Goal: Transaction & Acquisition: Purchase product/service

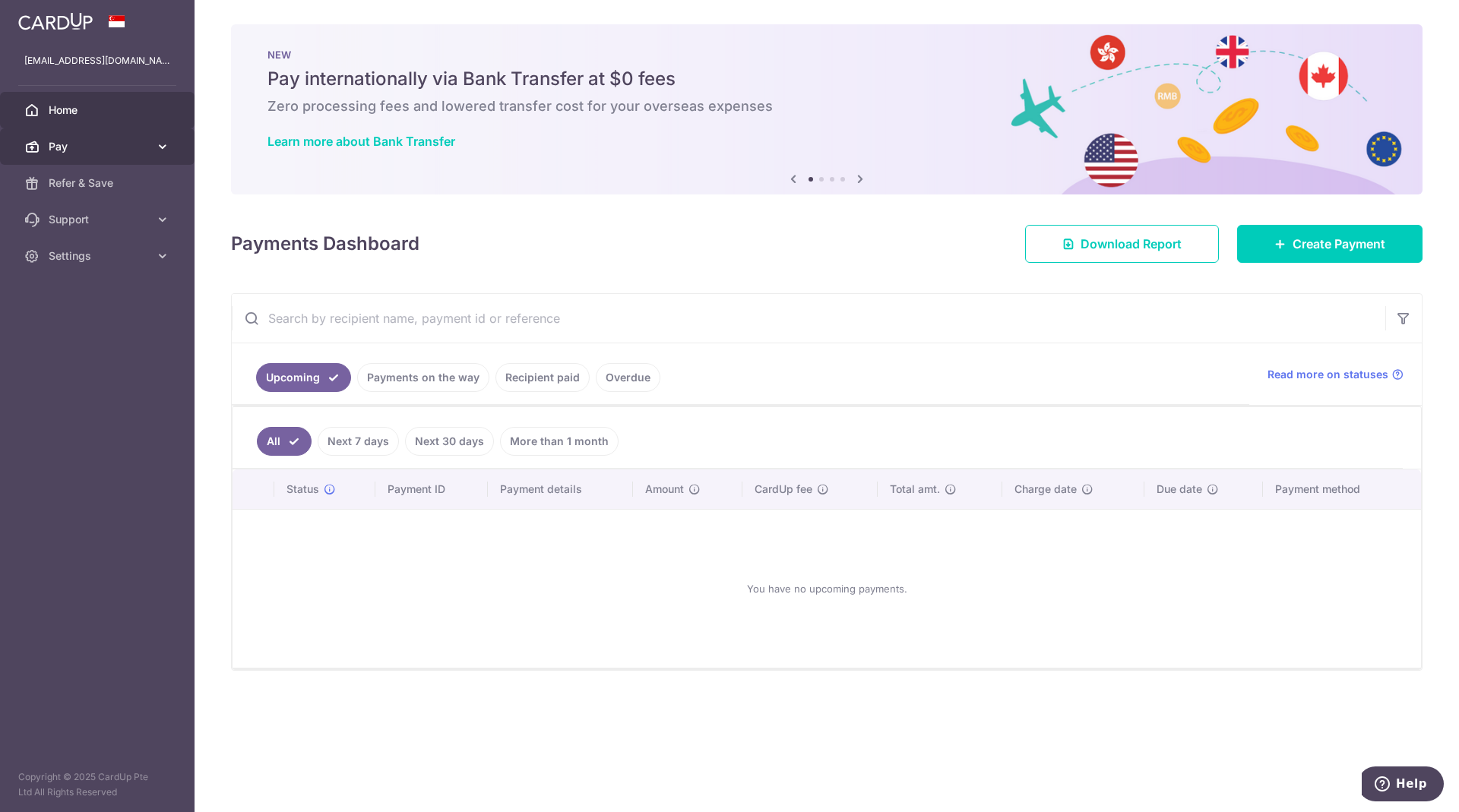
click at [163, 147] on icon at bounding box center [163, 147] width 15 height 15
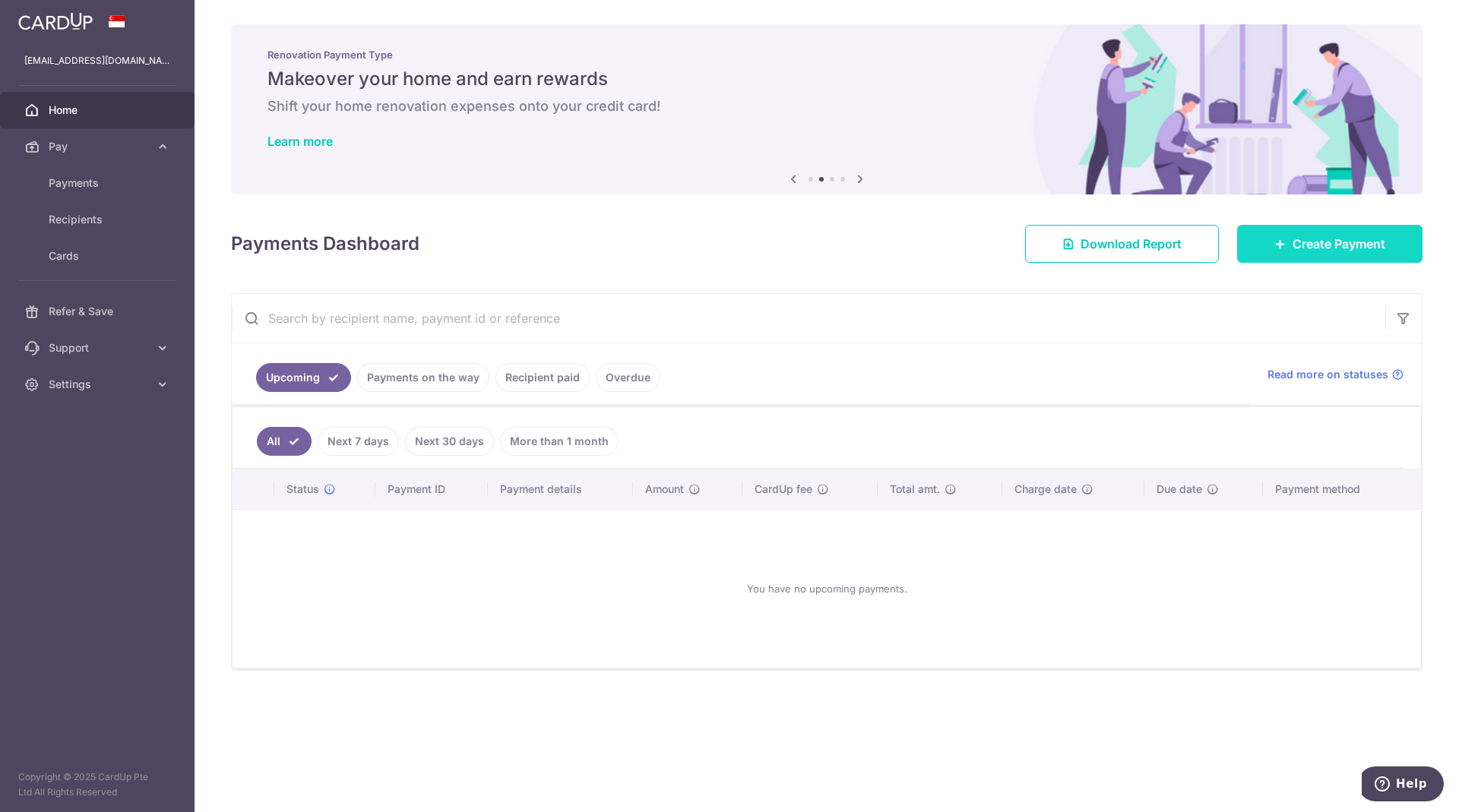
click at [1326, 240] on span "Create Payment" at bounding box center [1339, 243] width 93 height 18
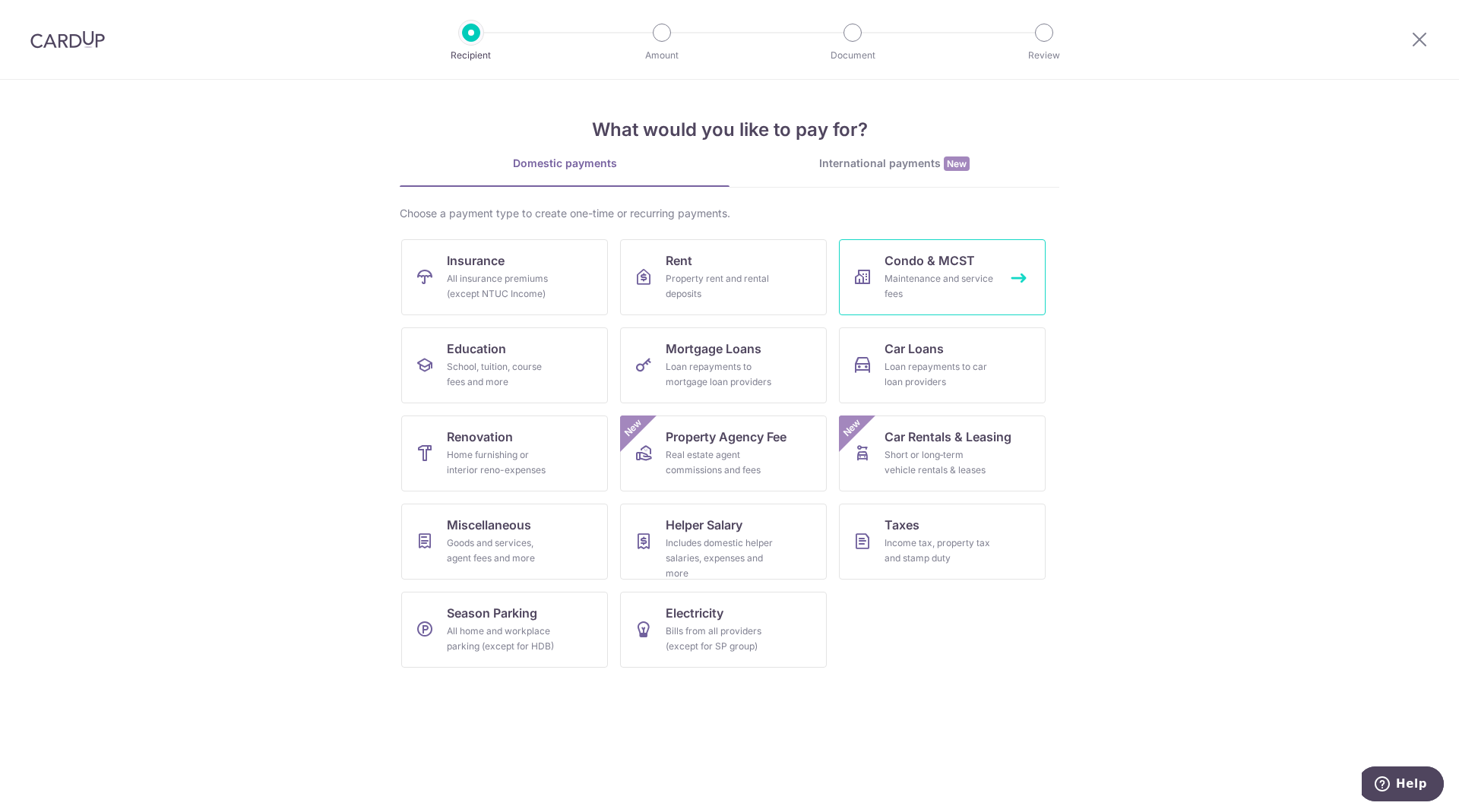
click at [924, 299] on div "Maintenance and service fees" at bounding box center [939, 286] width 109 height 30
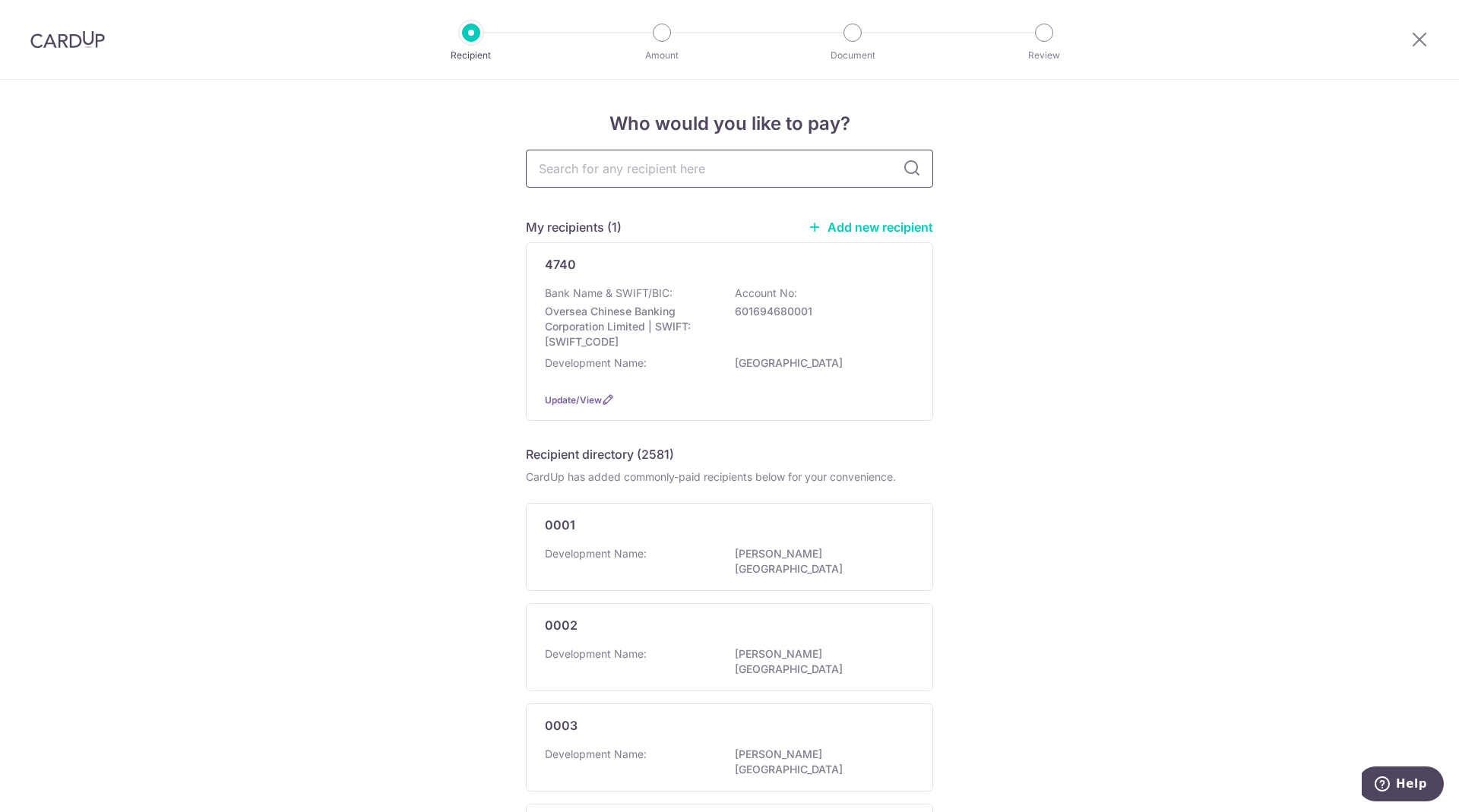
click at [650, 161] on input "text" at bounding box center [730, 169] width 408 height 38
click at [896, 224] on link "Add new recipient" at bounding box center [871, 227] width 126 height 15
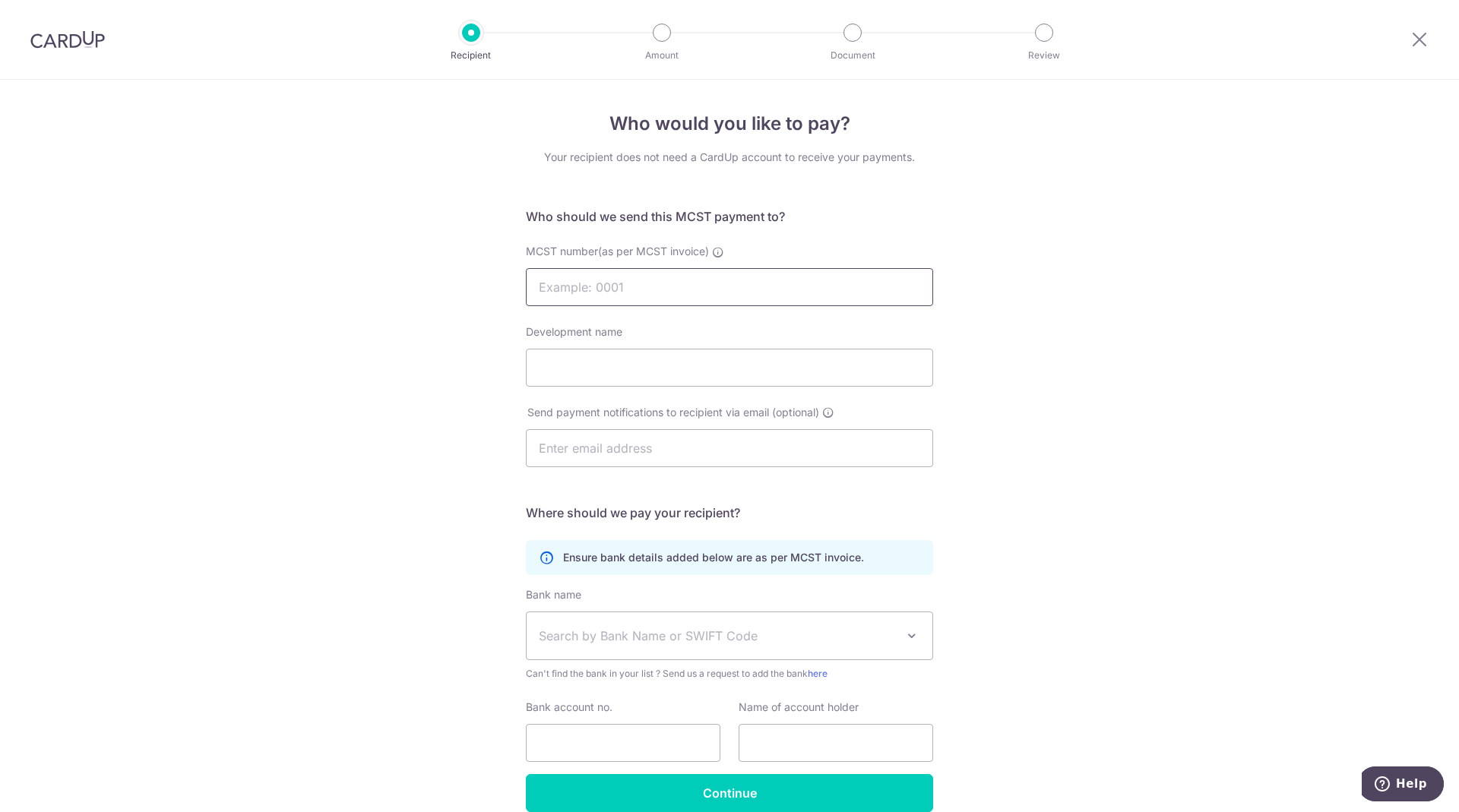
click at [578, 295] on input "MCST number(as per MCST invoice)" at bounding box center [730, 287] width 408 height 38
click at [577, 286] on input "MCST number(as per MCST invoice)" at bounding box center [730, 287] width 408 height 38
type input "4619"
click at [577, 373] on input "Development name" at bounding box center [730, 368] width 408 height 38
type input "suo"
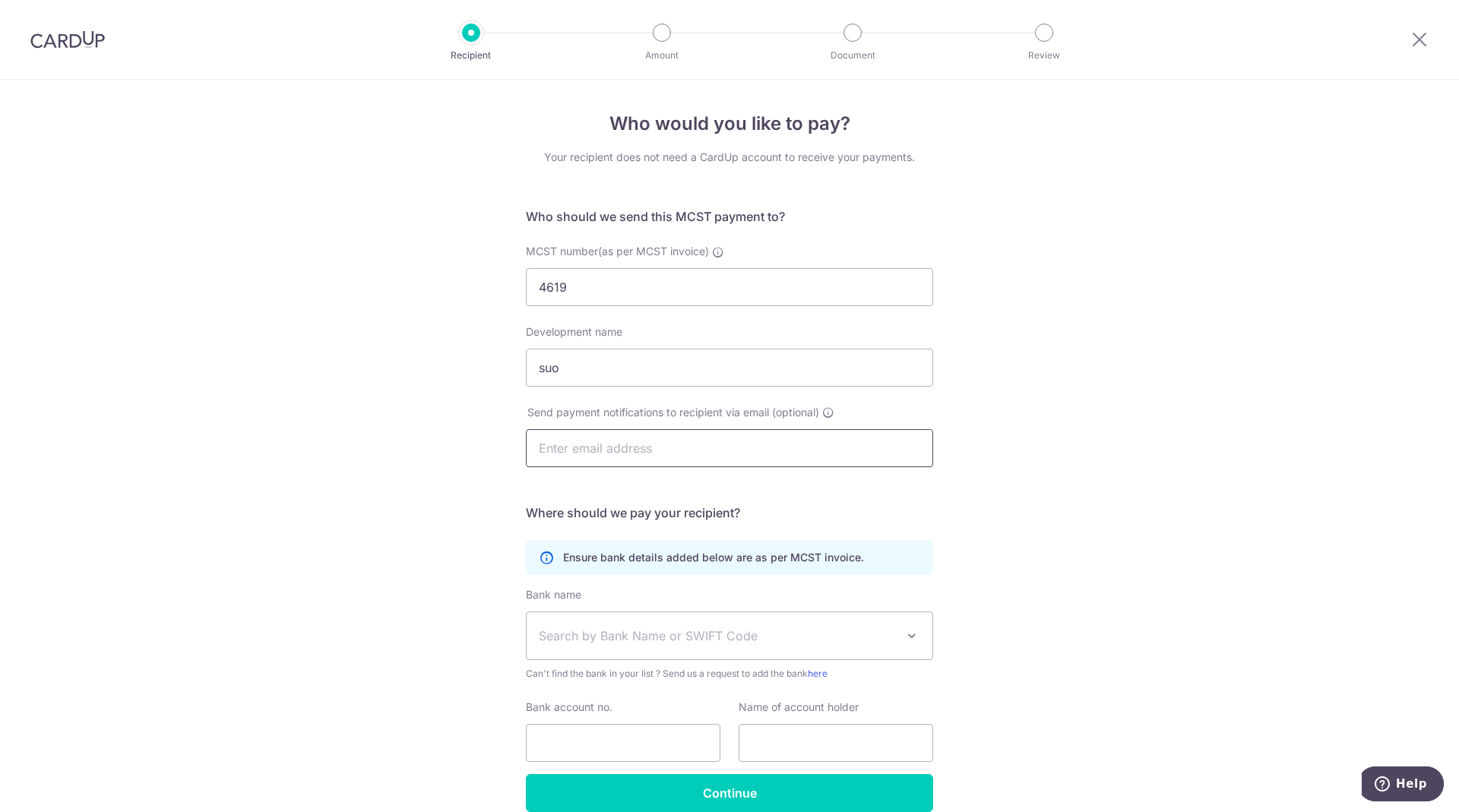
click at [594, 459] on input "text" at bounding box center [730, 448] width 408 height 38
type input "A"
type input "[EMAIL_ADDRESS][DOMAIN_NAME]"
click at [1081, 556] on div "Who would you like to pay? Your recipient does not need a CardUp account to rec…" at bounding box center [730, 482] width 1459 height 804
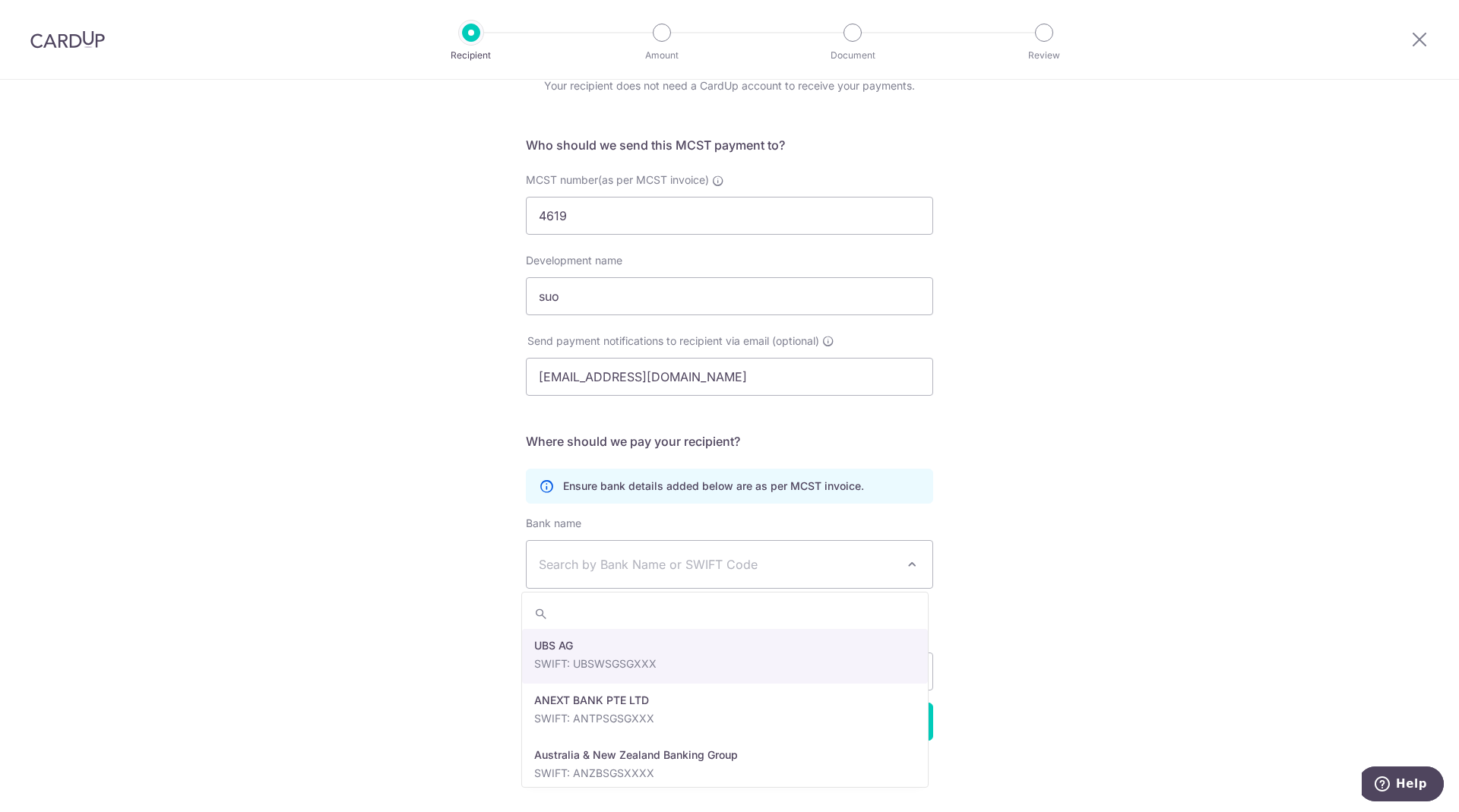
click at [761, 574] on span "Search by Bank Name or SWIFT Code" at bounding box center [730, 564] width 406 height 47
type input "dbs"
select select "6"
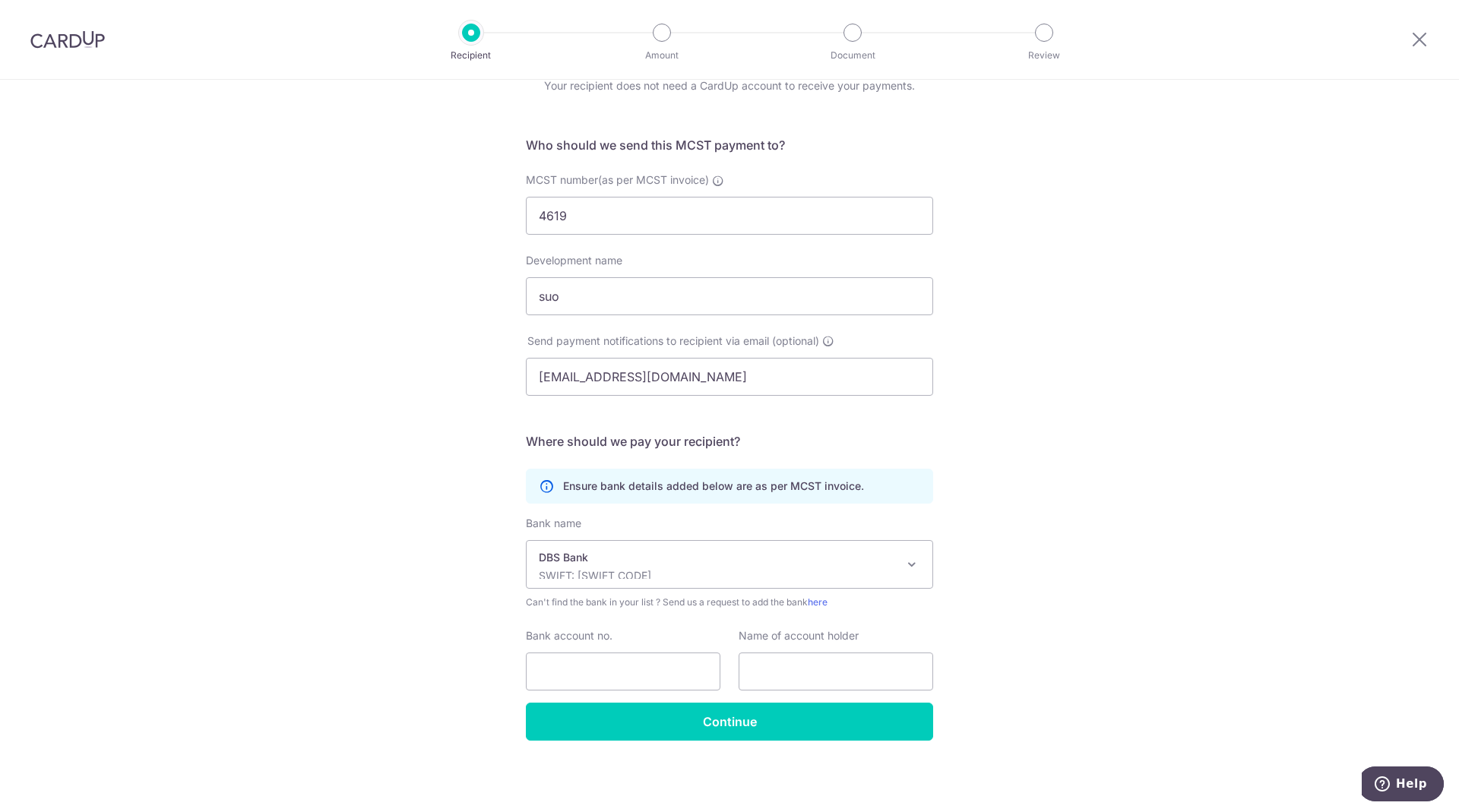
click at [311, 433] on div "Who would you like to pay? Your recipient does not need a CardUp account to rec…" at bounding box center [730, 410] width 1459 height 804
click at [594, 664] on input "Bank account no." at bounding box center [623, 672] width 194 height 38
paste input "0720056299"
type input "0720056299"
click at [814, 662] on input "text" at bounding box center [836, 672] width 194 height 38
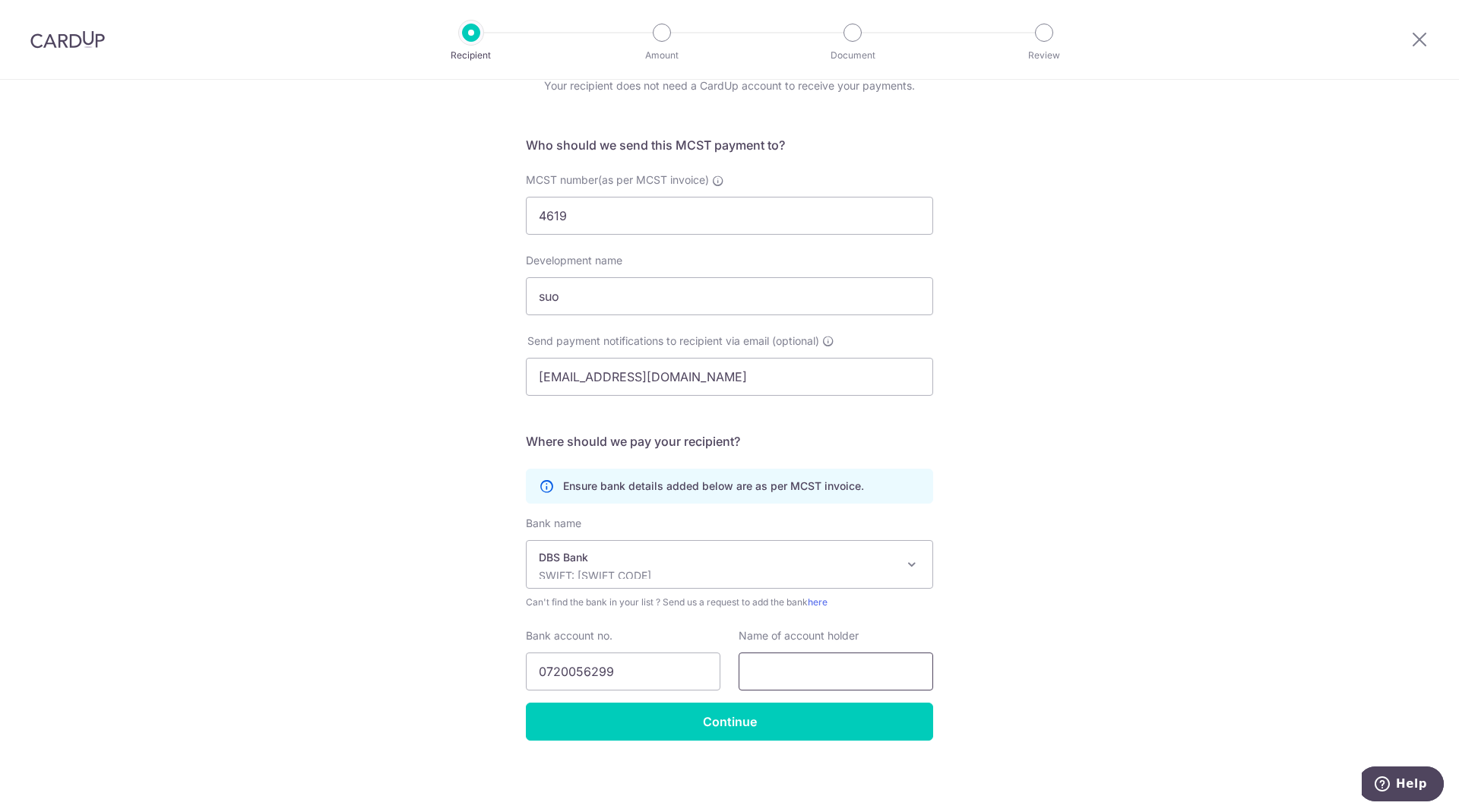
paste input "T"
type input "The MCST No 4619"
click at [717, 717] on input "Continue" at bounding box center [730, 722] width 408 height 38
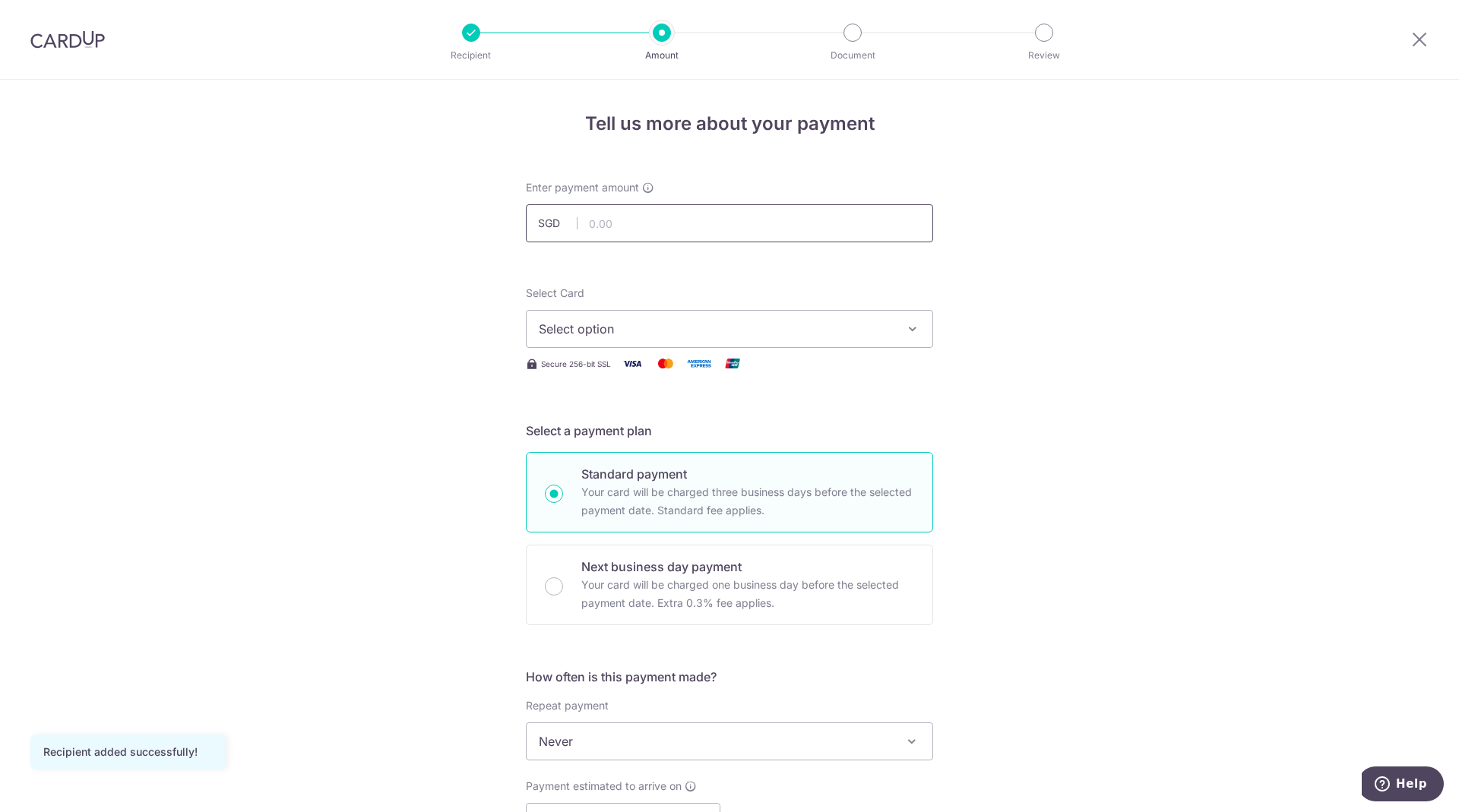
click at [619, 220] on input "text" at bounding box center [730, 224] width 408 height 38
type input "931.95"
click at [1101, 246] on div "Tell us more about your payment Enter payment amount SGD 931.95 931.95 Recipien…" at bounding box center [730, 767] width 1459 height 1375
click at [576, 335] on span "Select option" at bounding box center [716, 329] width 354 height 18
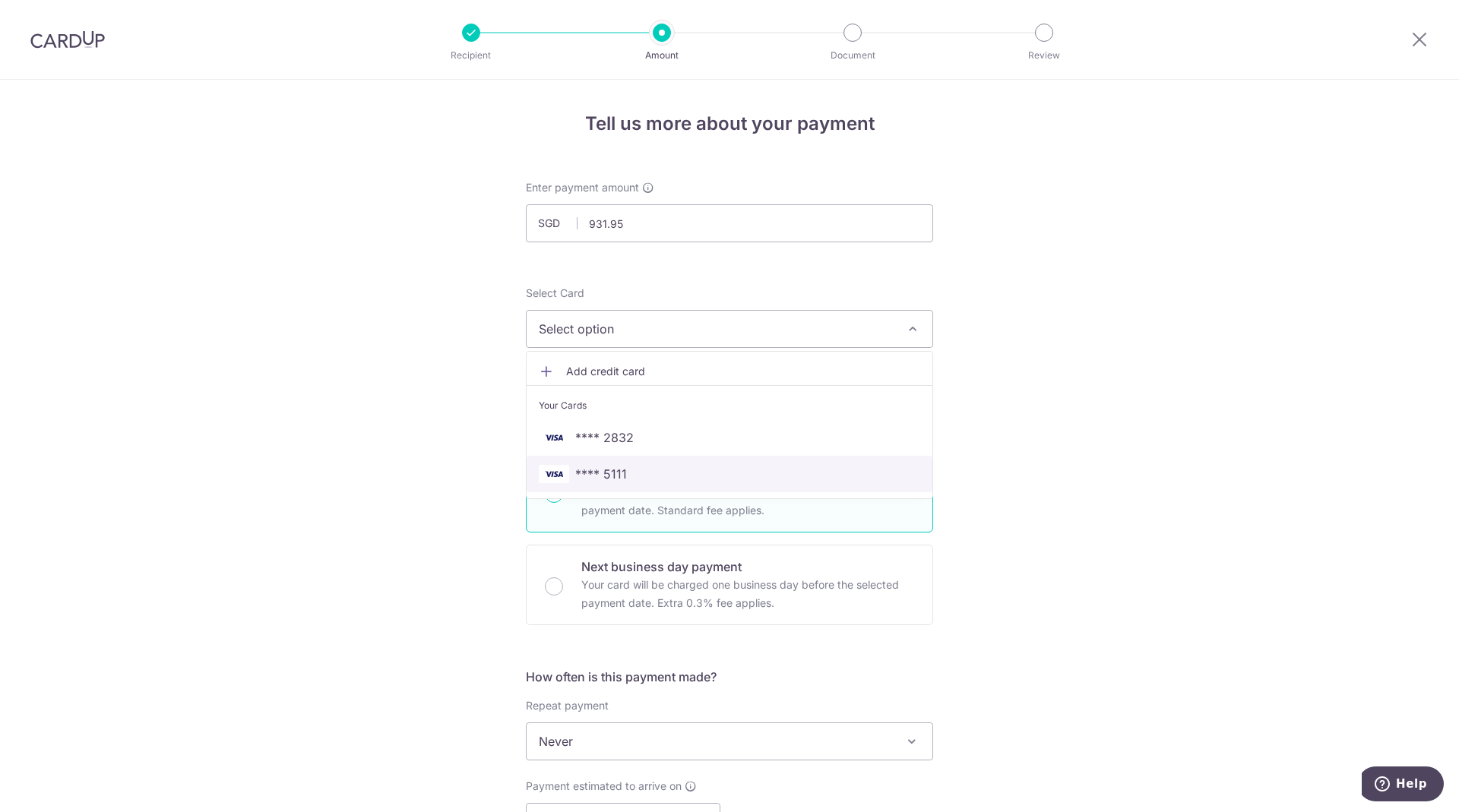
click at [617, 472] on span "**** 5111" at bounding box center [601, 474] width 52 height 18
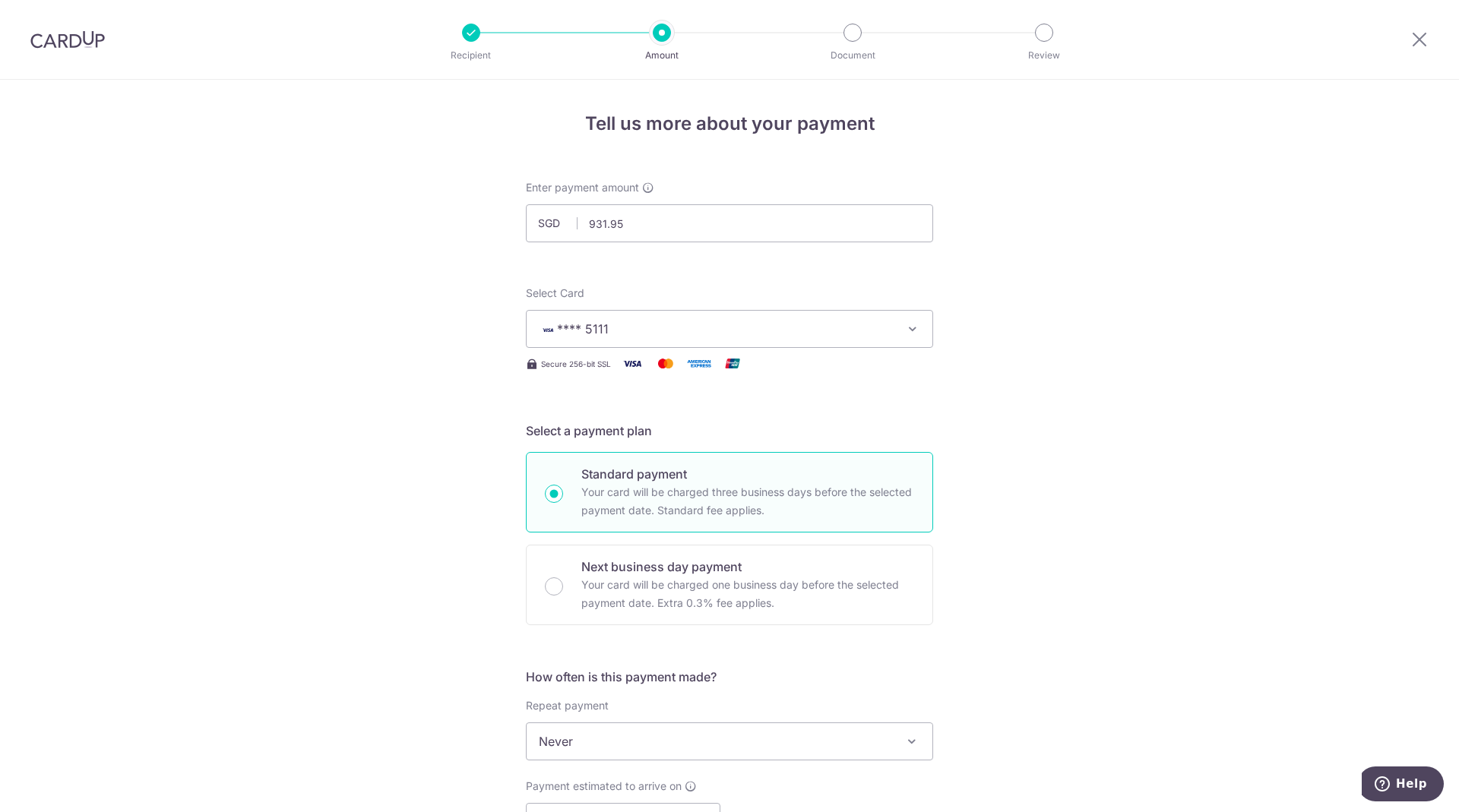
click at [1096, 512] on div "Tell us more about your payment Enter payment amount SGD 931.95 931.95 Recipien…" at bounding box center [730, 767] width 1459 height 1375
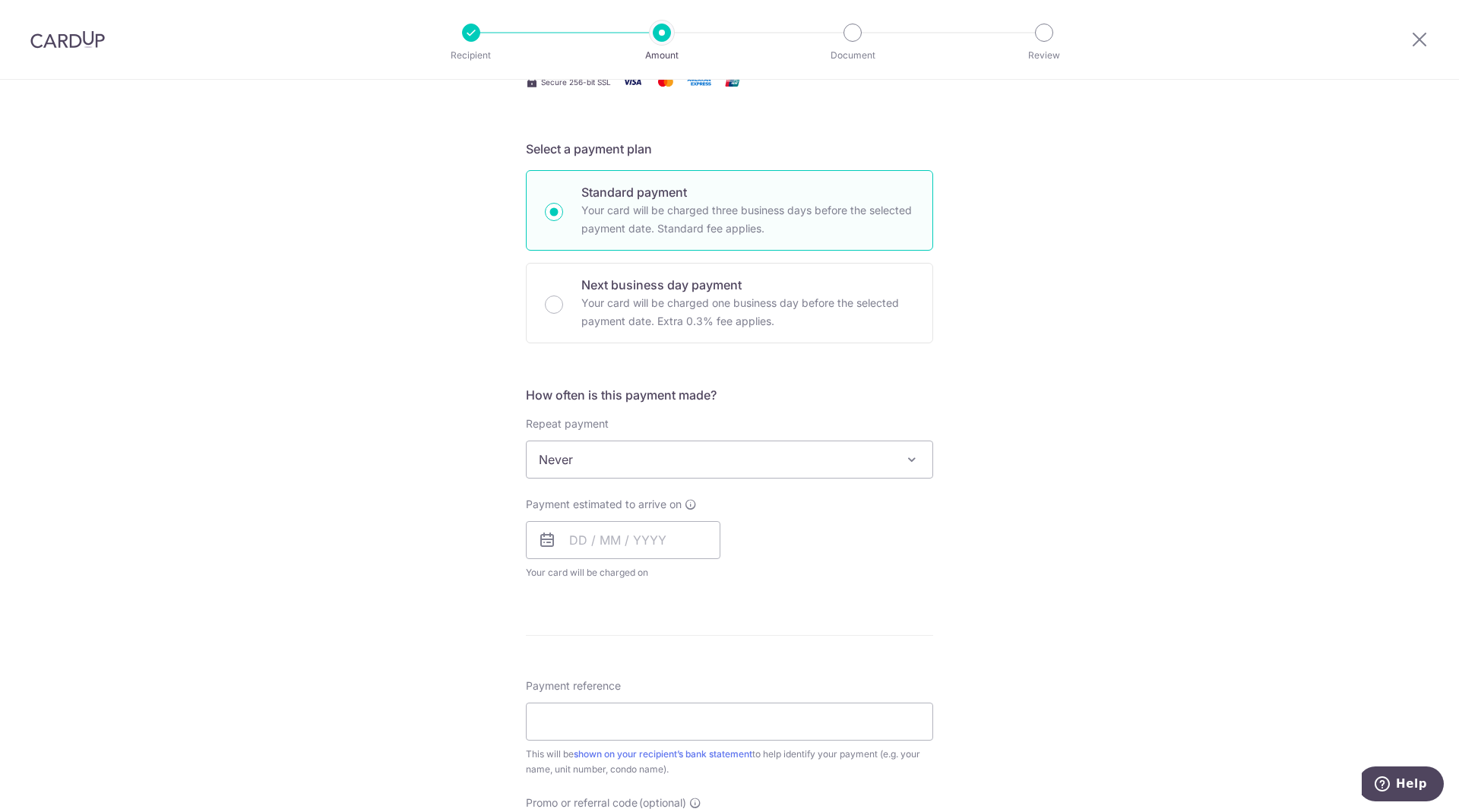
scroll to position [289, 0]
click at [557, 531] on input "text" at bounding box center [623, 533] width 194 height 38
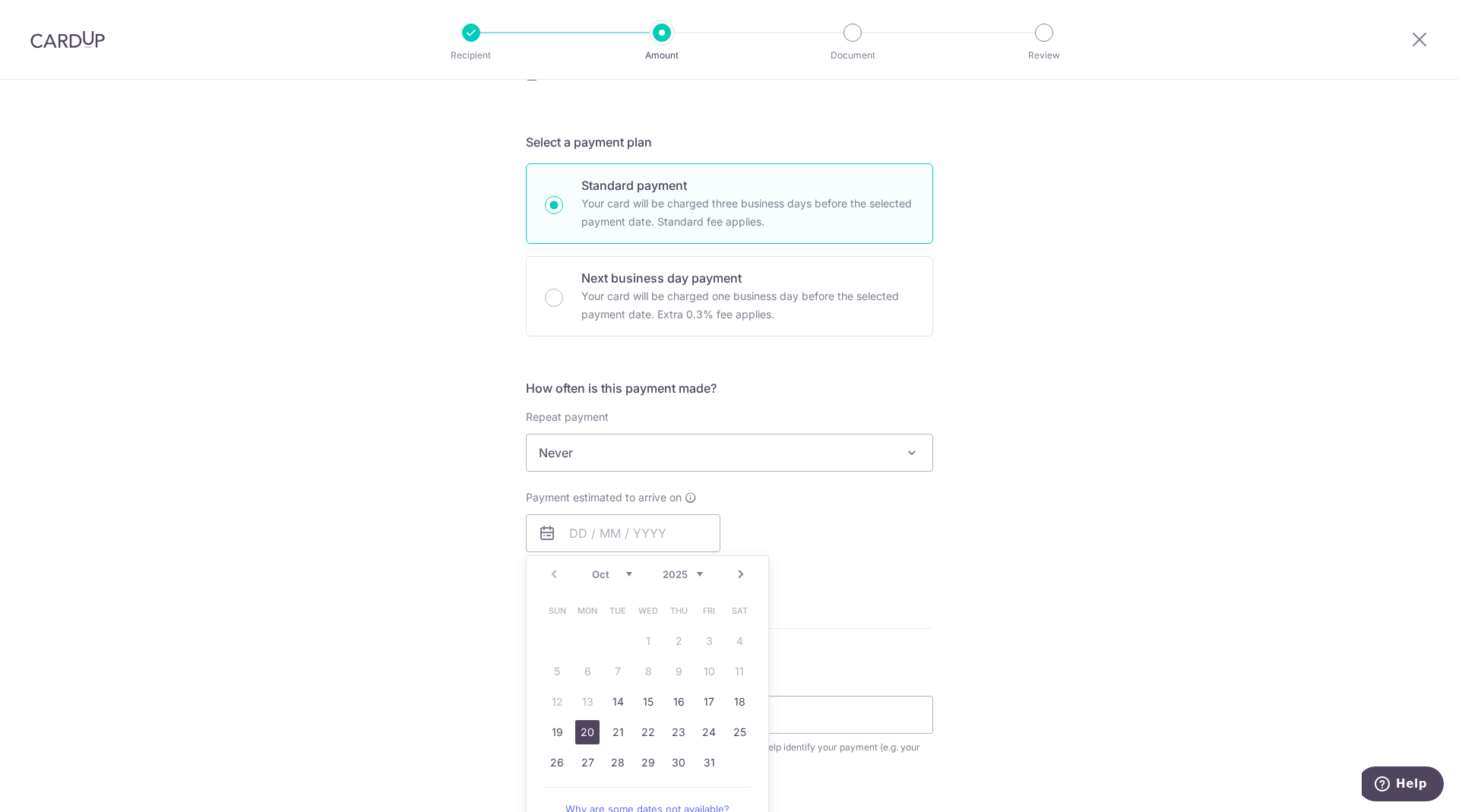
click at [582, 735] on link "20" at bounding box center [588, 733] width 24 height 24
type input "[DATE]"
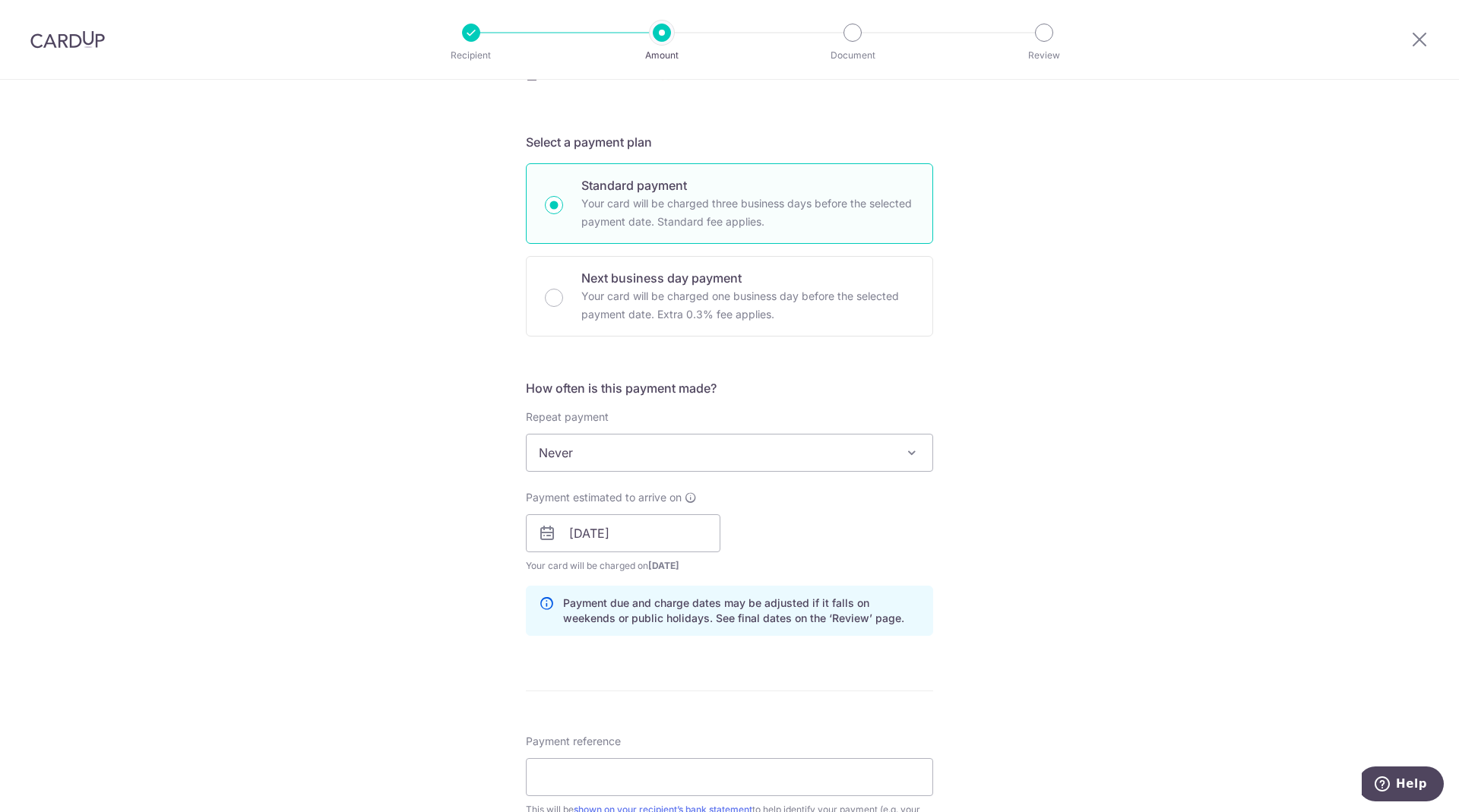
scroll to position [534, 0]
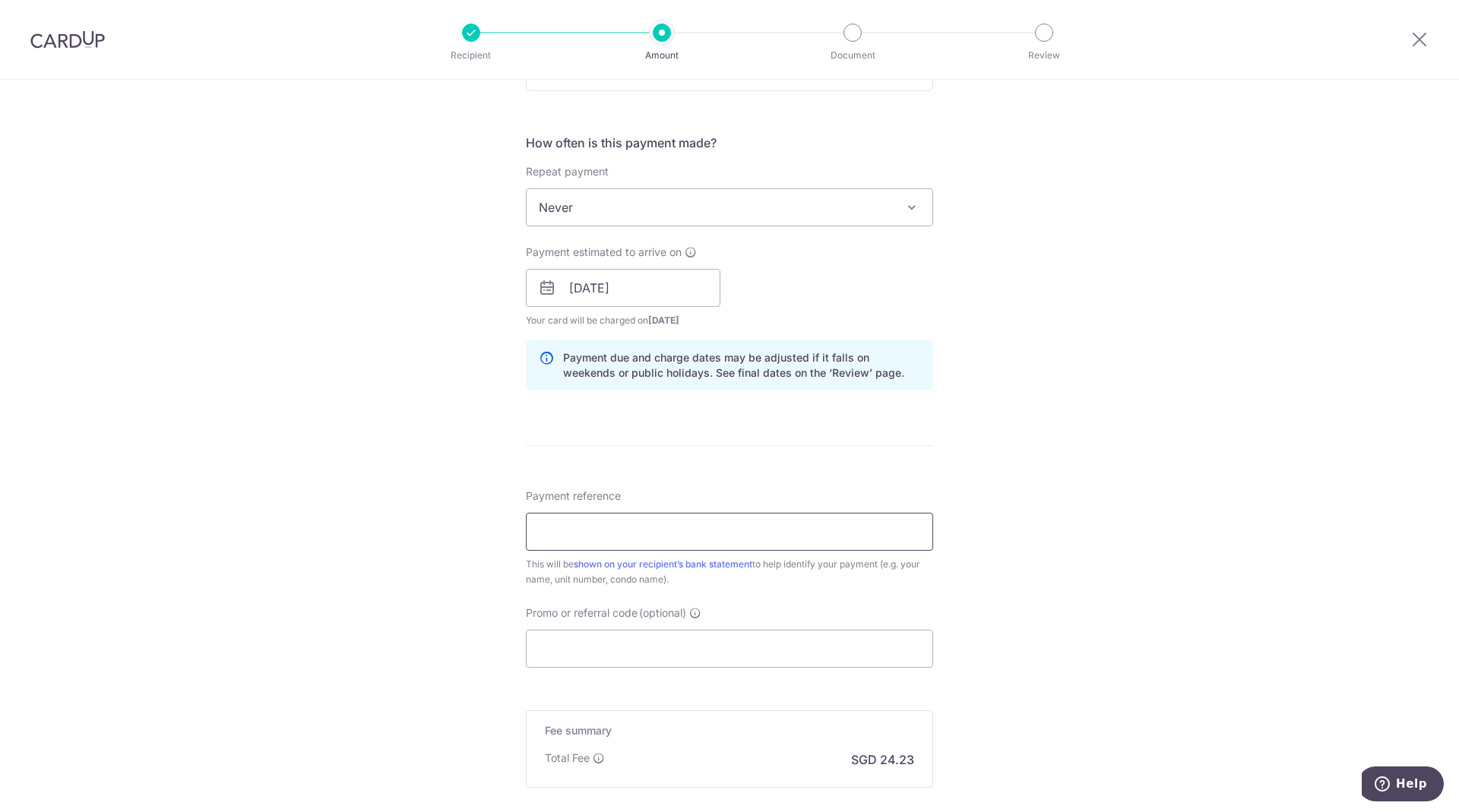
click at [672, 551] on input "Payment reference" at bounding box center [730, 532] width 408 height 38
type input "SUO1015"
click at [668, 654] on input "Promo or referral code (optional)" at bounding box center [730, 649] width 408 height 38
click at [591, 633] on input "Promo or referral code (optional)" at bounding box center [730, 649] width 408 height 38
paste input "3HOME25R"
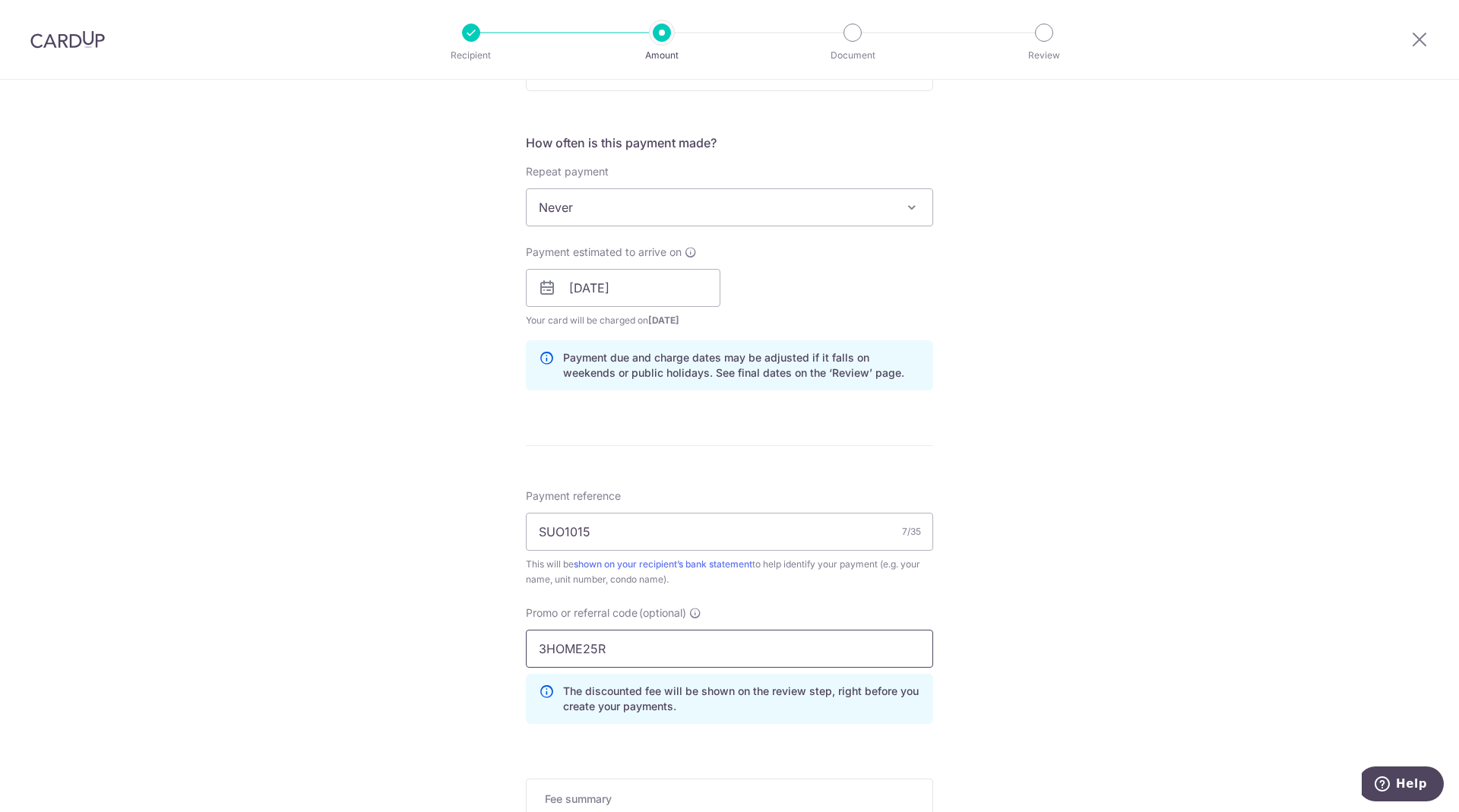
type input "3HOME25R"
click at [1179, 594] on div "Tell us more about your payment Enter payment amount SGD 931.95 931.95 Recipien…" at bounding box center [730, 298] width 1459 height 1505
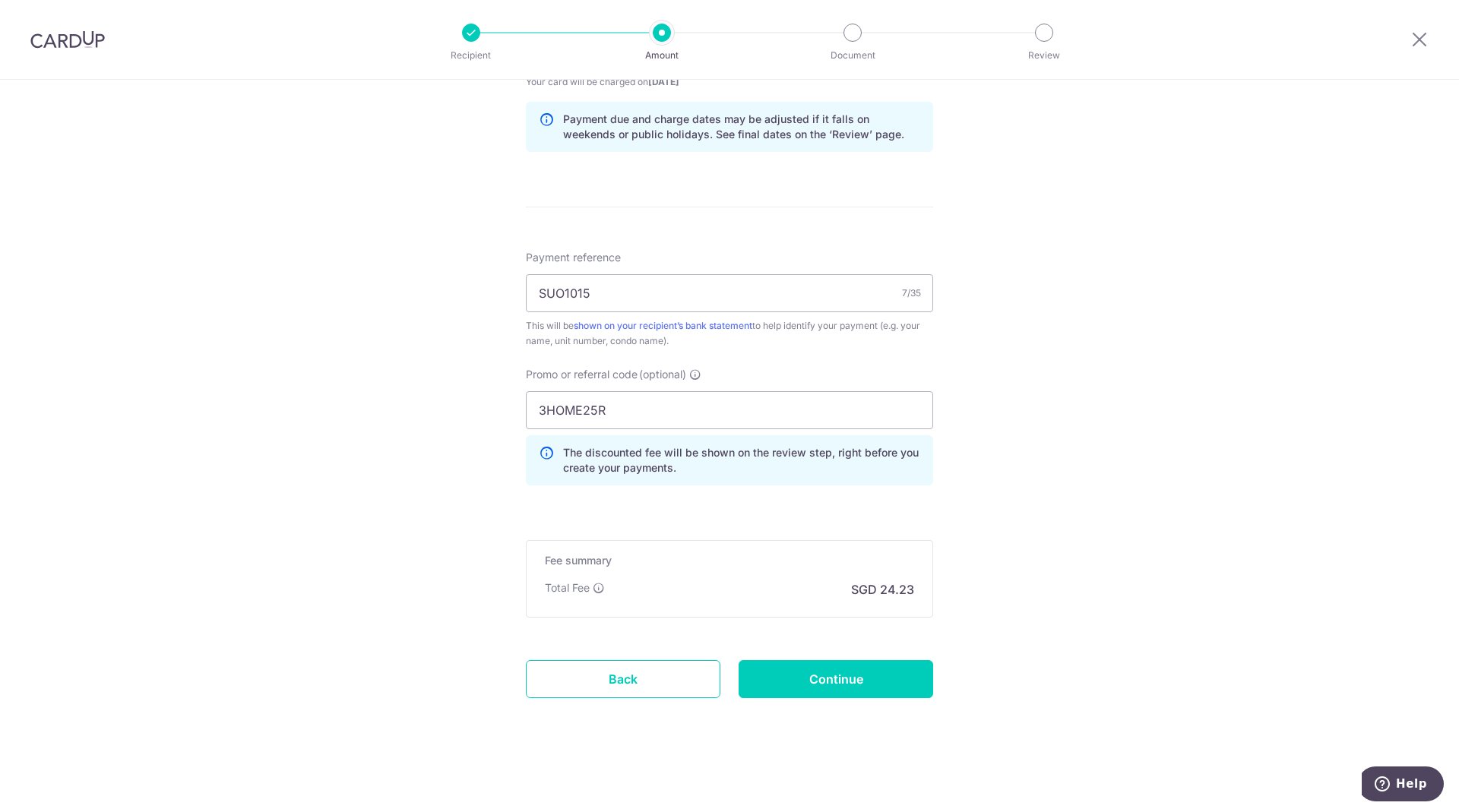
click at [1064, 533] on div "Tell us more about your payment Enter payment amount SGD 931.95 931.95 Recipien…" at bounding box center [730, 59] width 1459 height 1505
click at [842, 677] on input "Continue" at bounding box center [836, 680] width 194 height 38
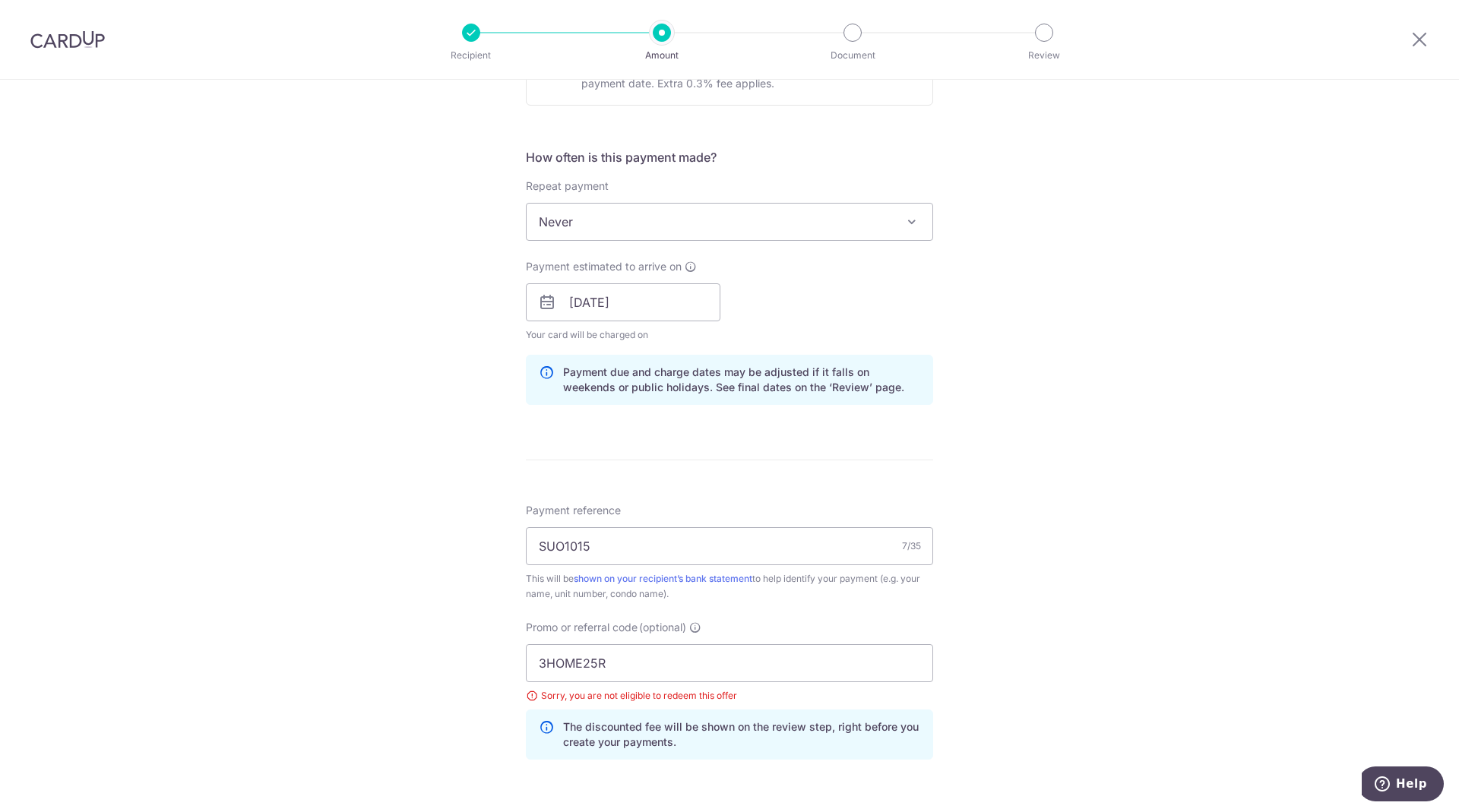
scroll to position [520, 0]
drag, startPoint x: 1418, startPoint y: 39, endPoint x: 813, endPoint y: 85, distance: 606.7
click at [1418, 39] on icon at bounding box center [1419, 39] width 18 height 19
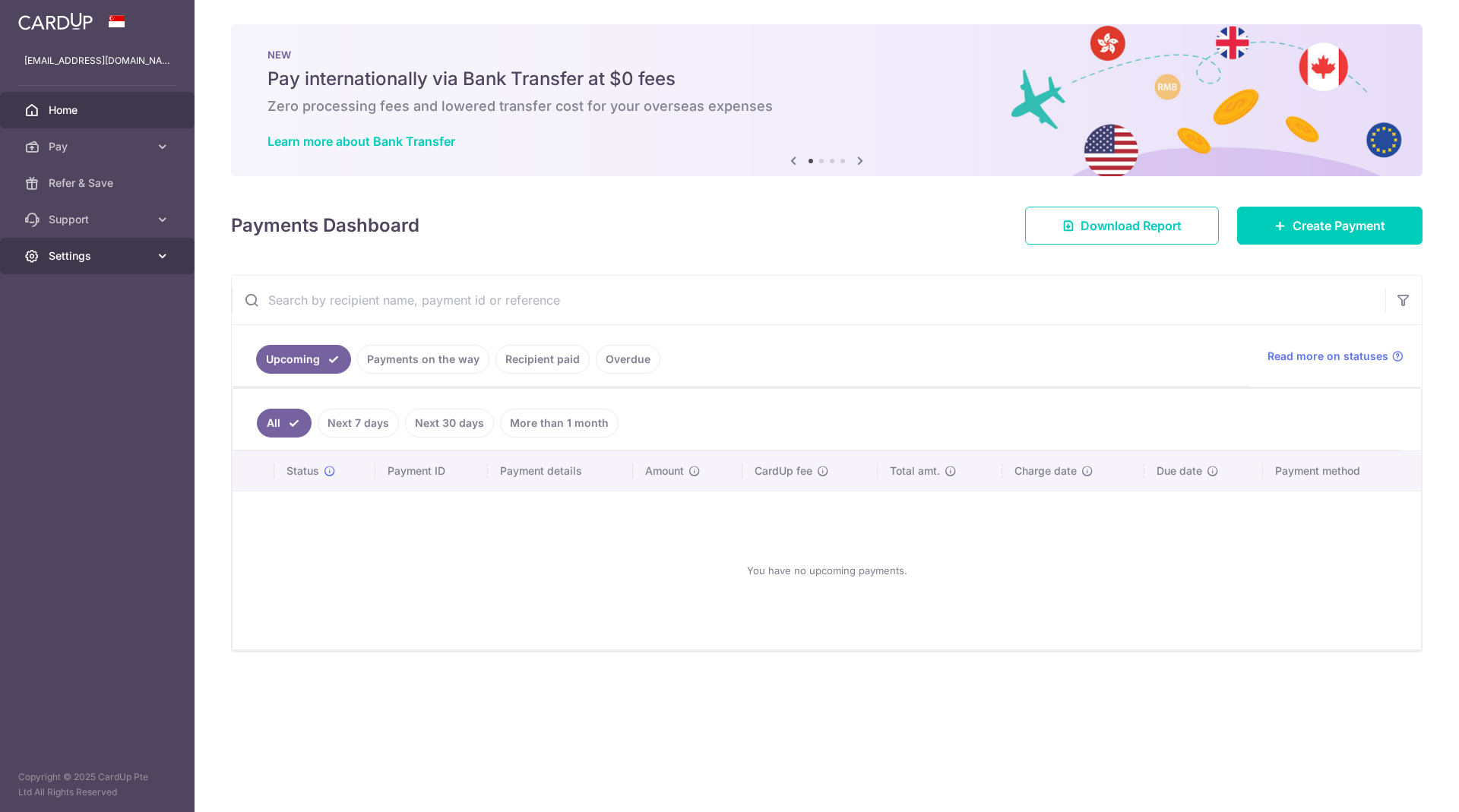
click at [82, 264] on link "Settings" at bounding box center [97, 256] width 194 height 36
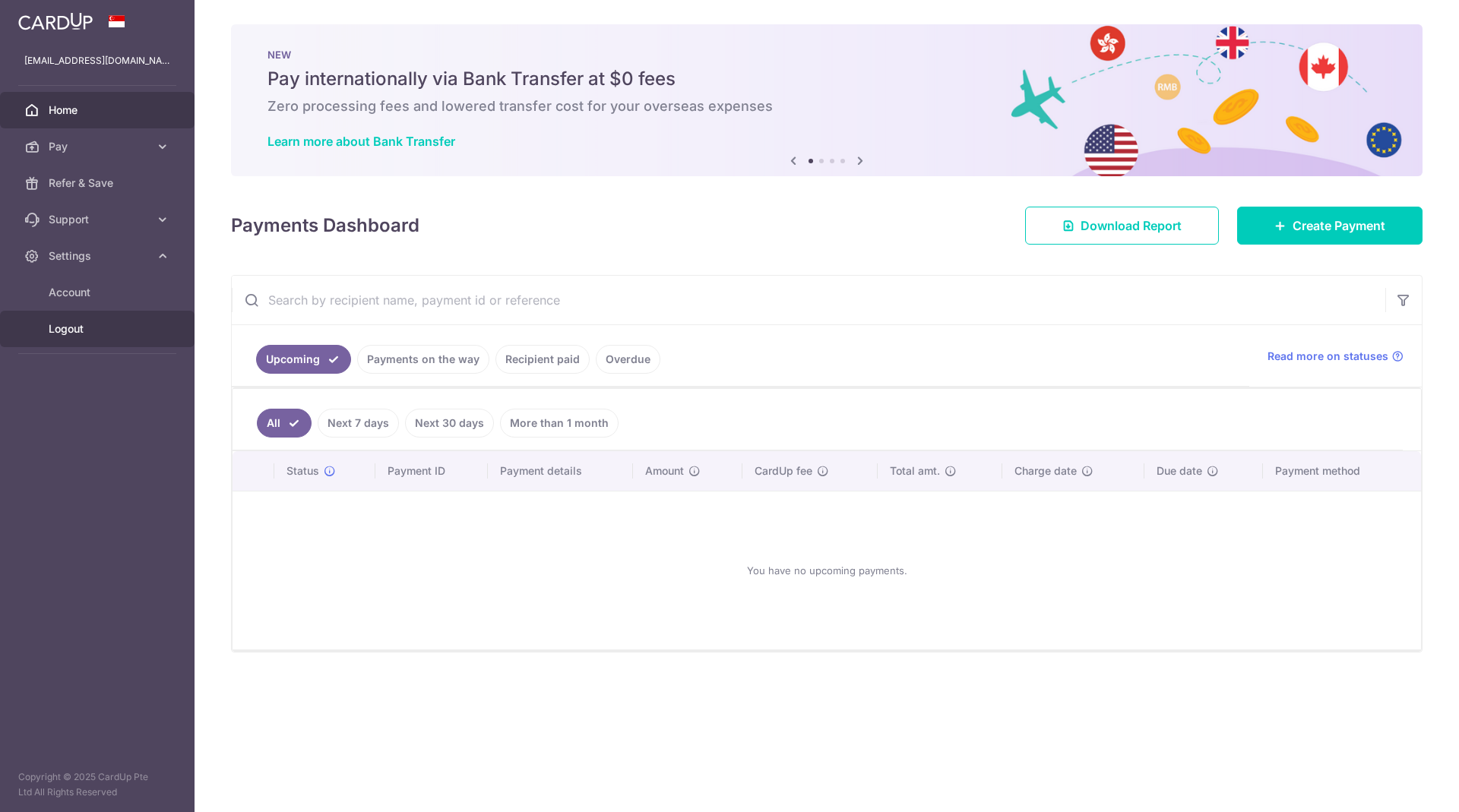
click at [77, 329] on span "Logout" at bounding box center [99, 329] width 101 height 15
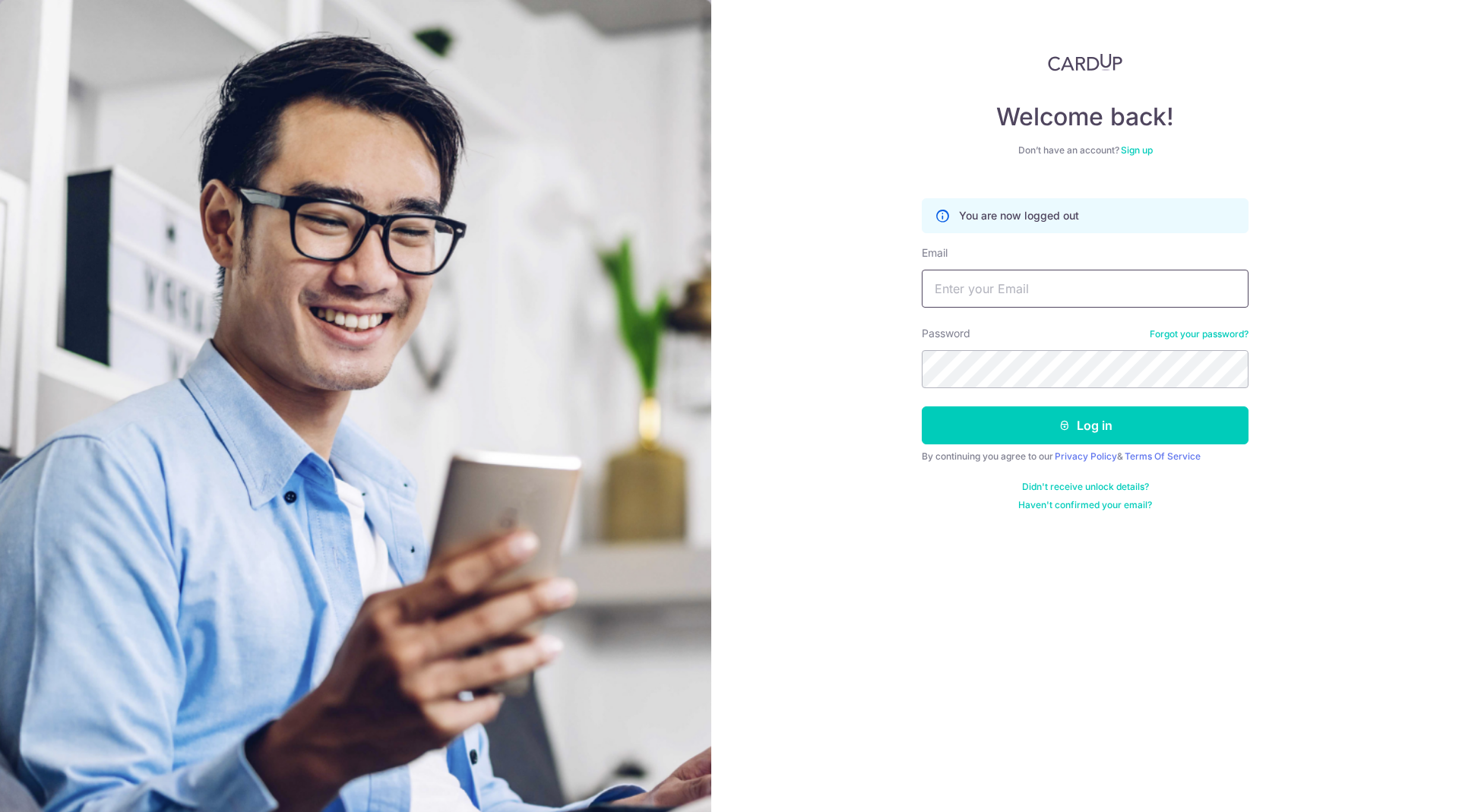
click at [1000, 284] on input "Email" at bounding box center [1086, 289] width 327 height 38
type input "[PERSON_NAME][EMAIL_ADDRESS][DOMAIN_NAME]"
click at [922, 407] on button "Log in" at bounding box center [1086, 426] width 327 height 38
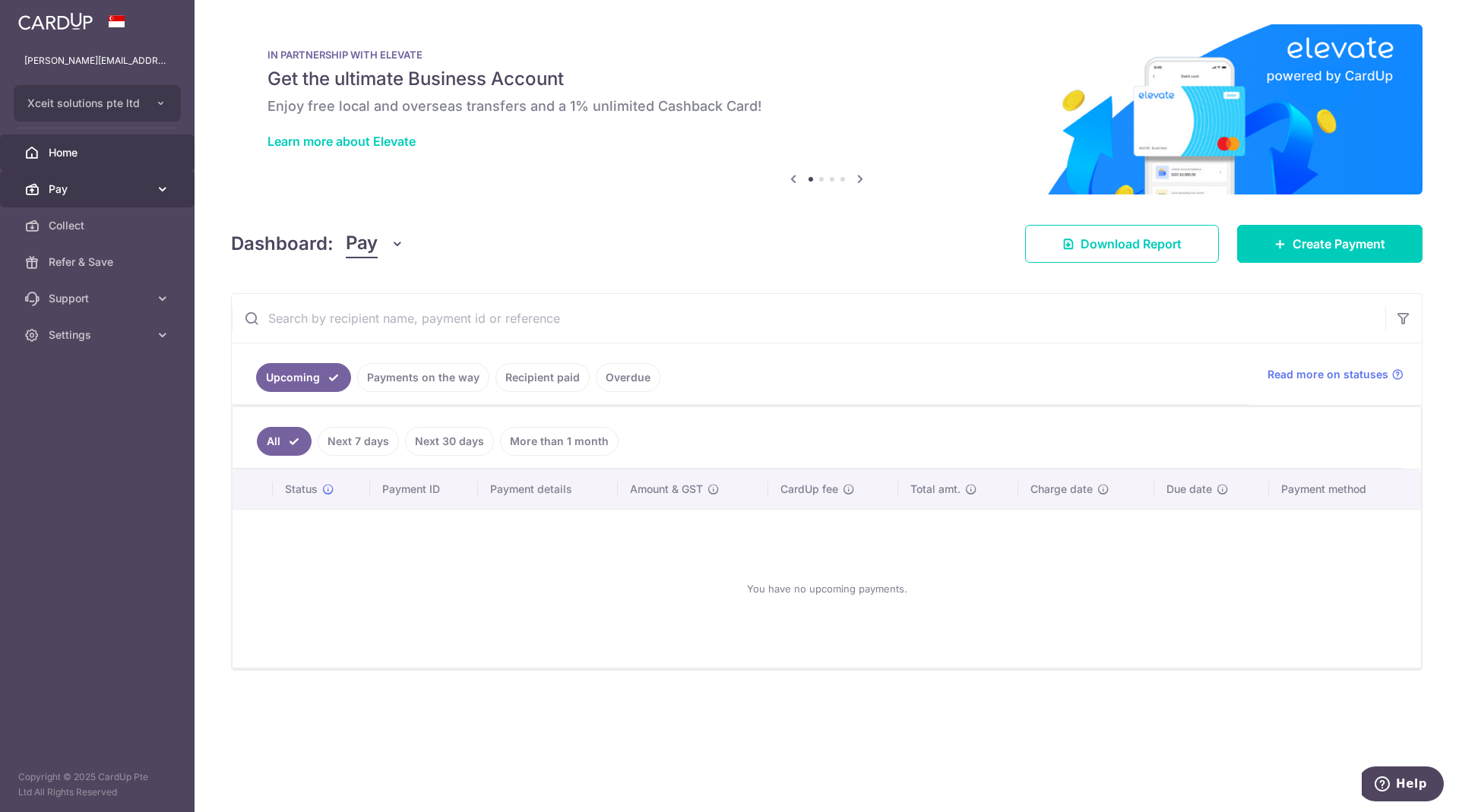
click at [71, 191] on span "Pay" at bounding box center [99, 189] width 101 height 15
